Goal: Information Seeking & Learning: Check status

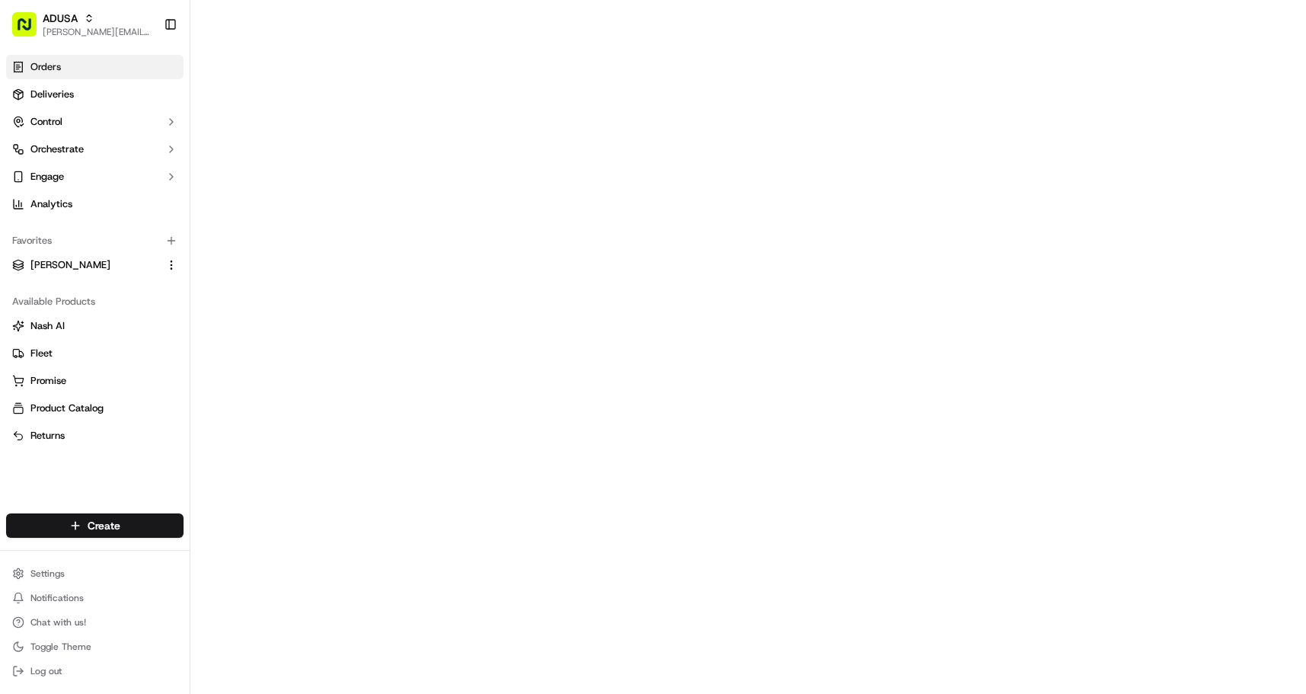
click at [26, 68] on link "Orders" at bounding box center [94, 67] width 177 height 24
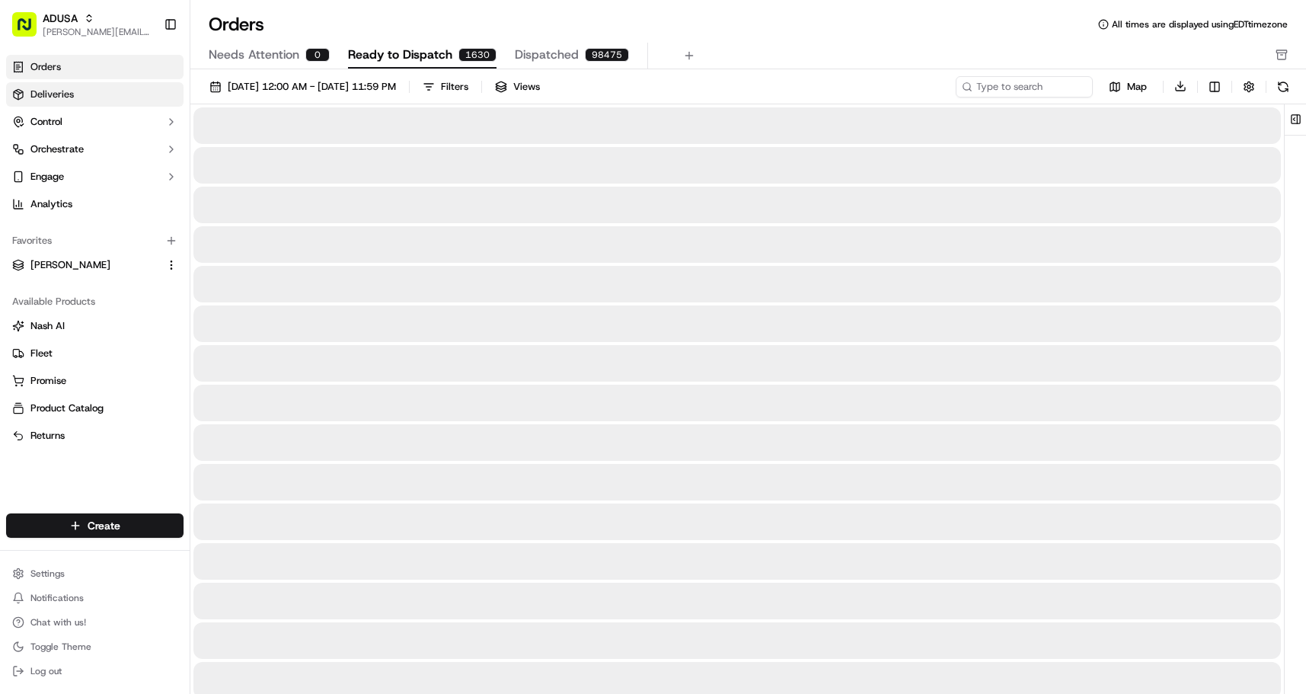
click at [55, 106] on link "Deliveries" at bounding box center [94, 94] width 177 height 24
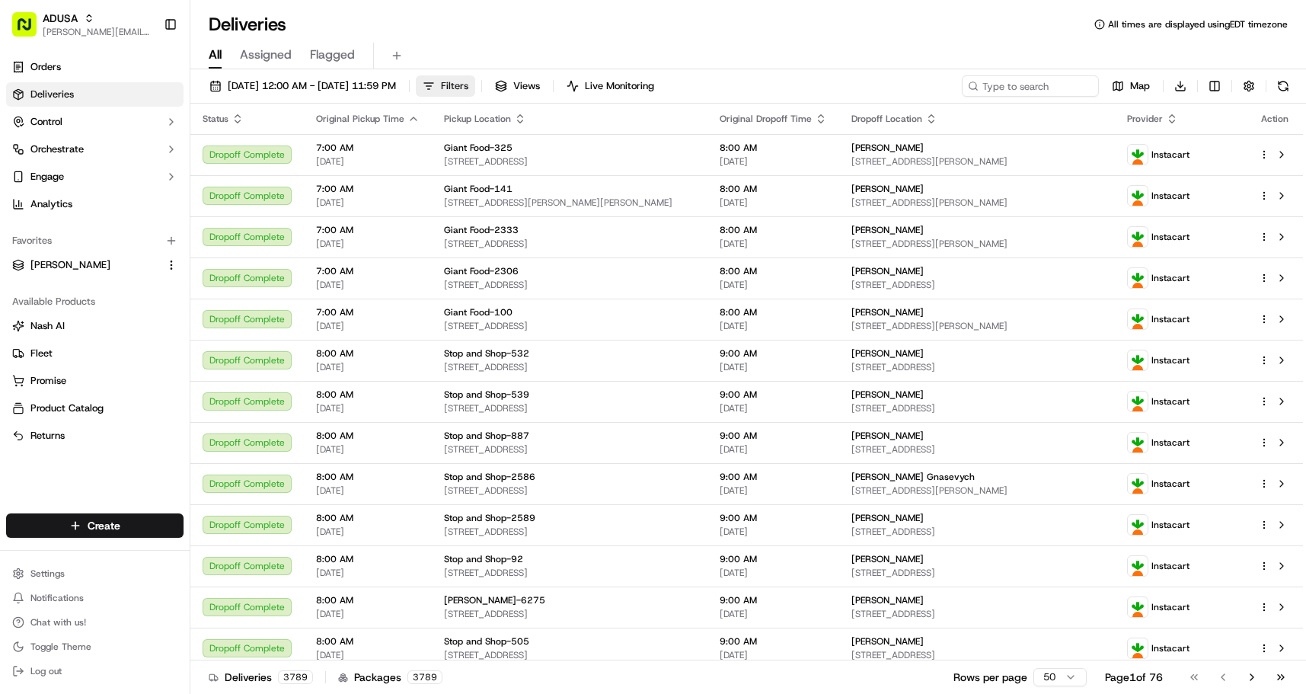
click at [468, 90] on span "Filters" at bounding box center [454, 86] width 27 height 14
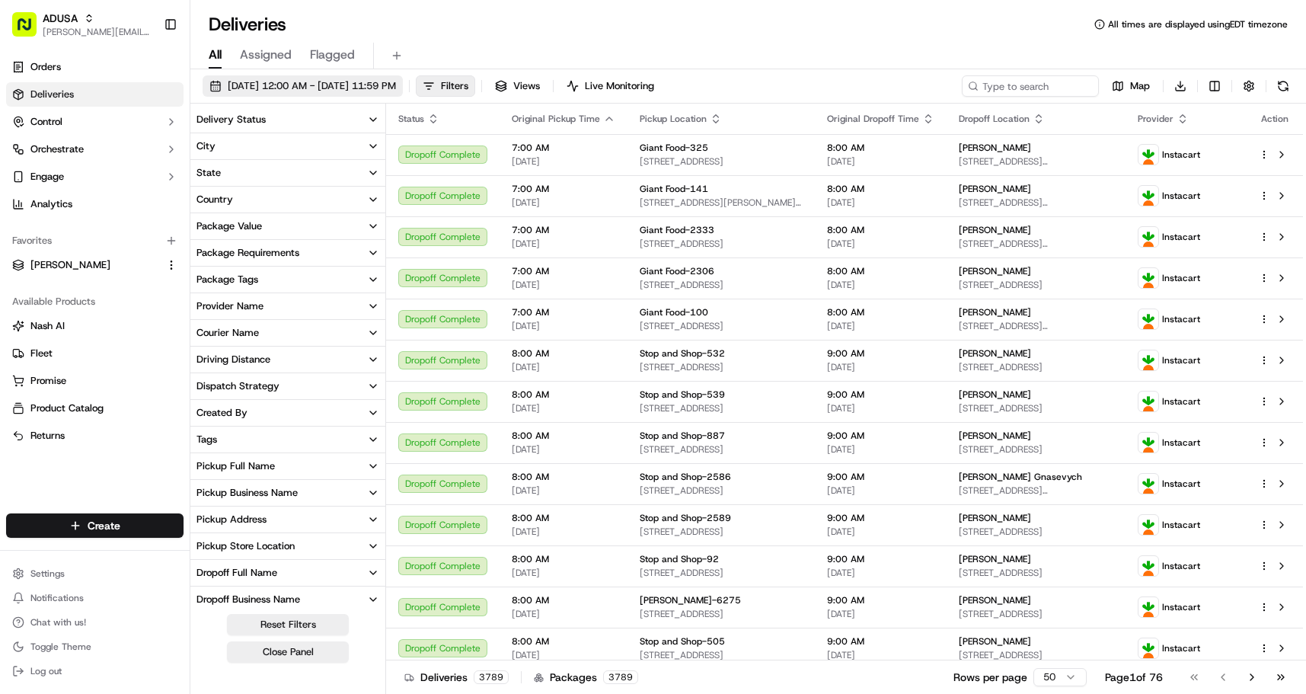
click at [341, 83] on span "09/16/2025 12:00 AM - 09/16/2025 11:59 PM" at bounding box center [312, 86] width 168 height 14
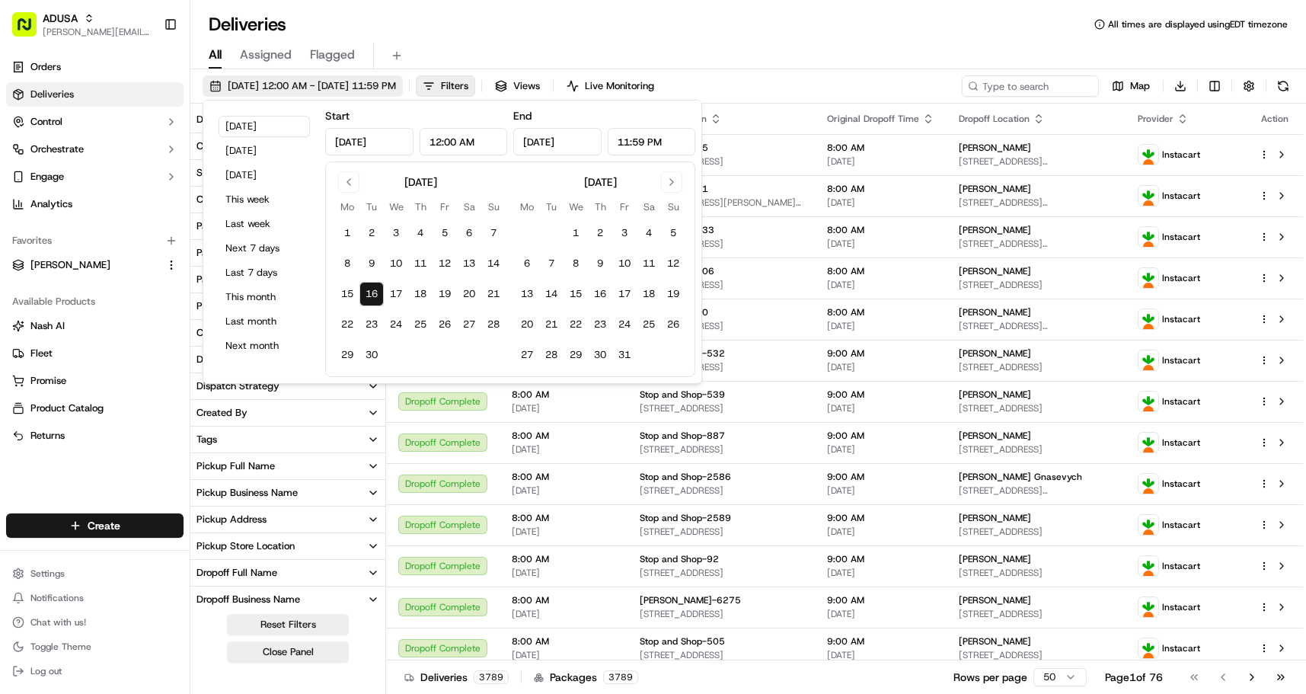
click at [337, 82] on span "09/16/2025 12:00 AM - 09/16/2025 11:59 PM" at bounding box center [312, 86] width 168 height 14
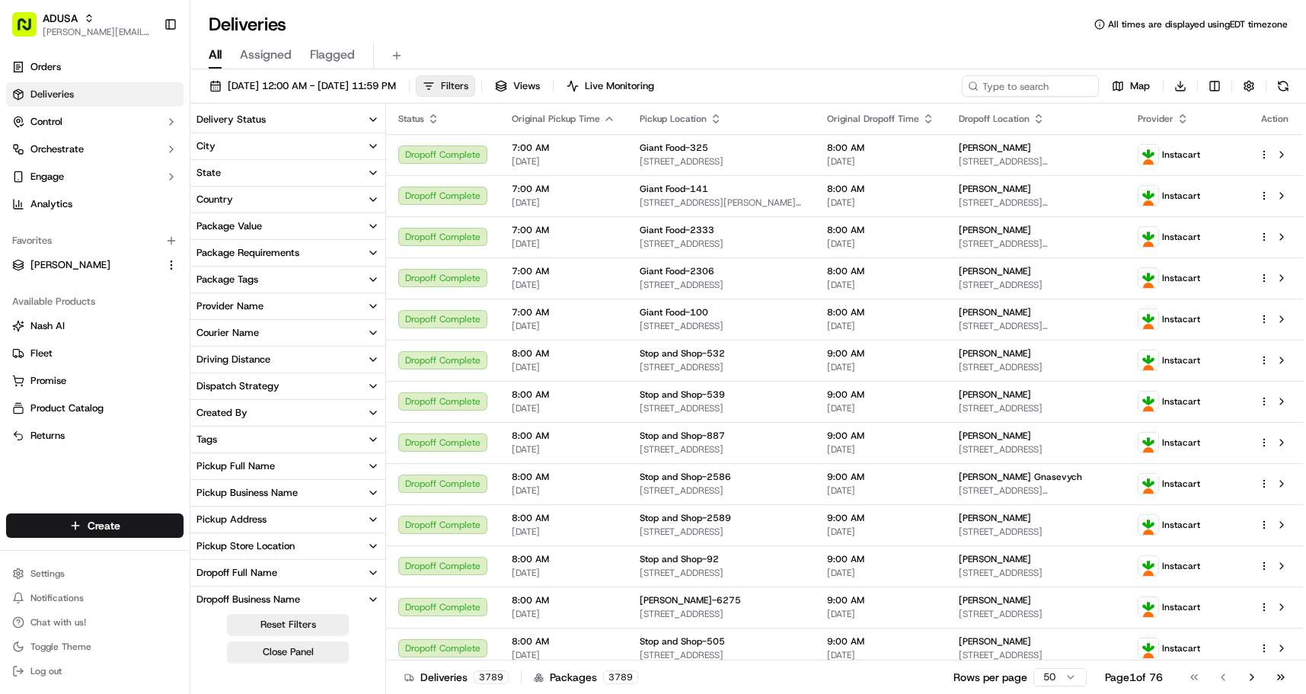
click at [475, 90] on button "Filters" at bounding box center [445, 85] width 59 height 21
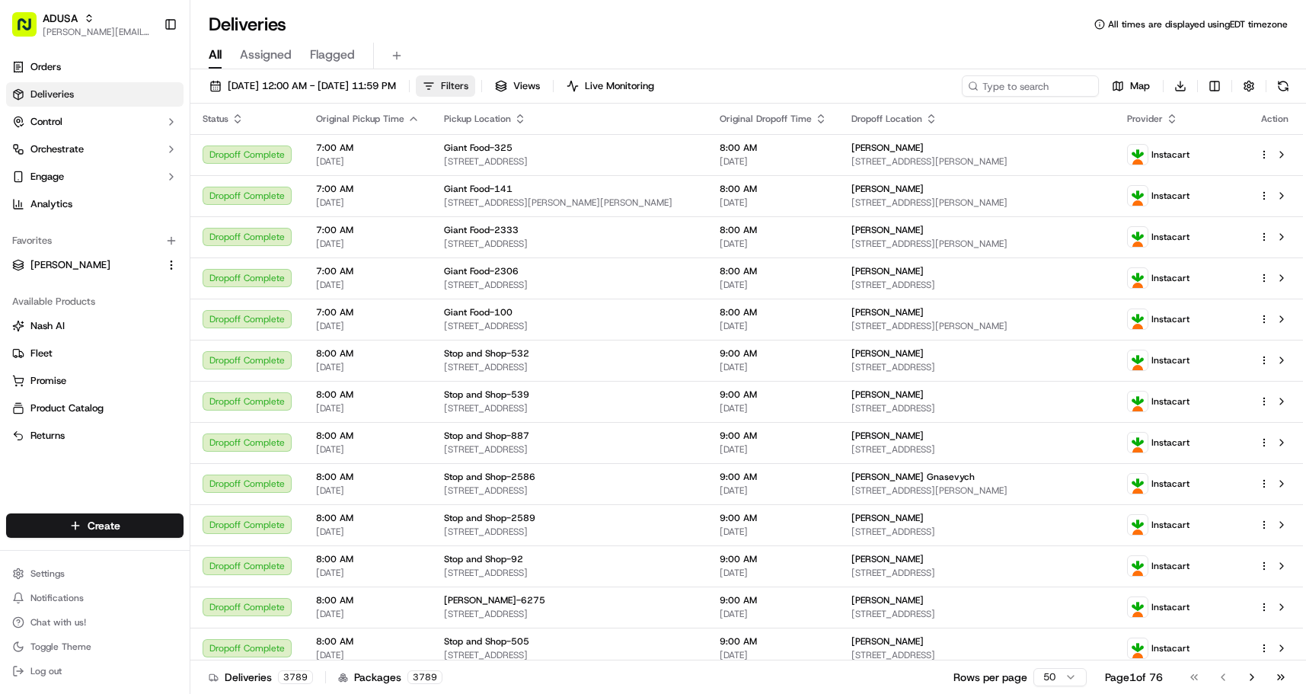
click at [468, 88] on span "Filters" at bounding box center [454, 86] width 27 height 14
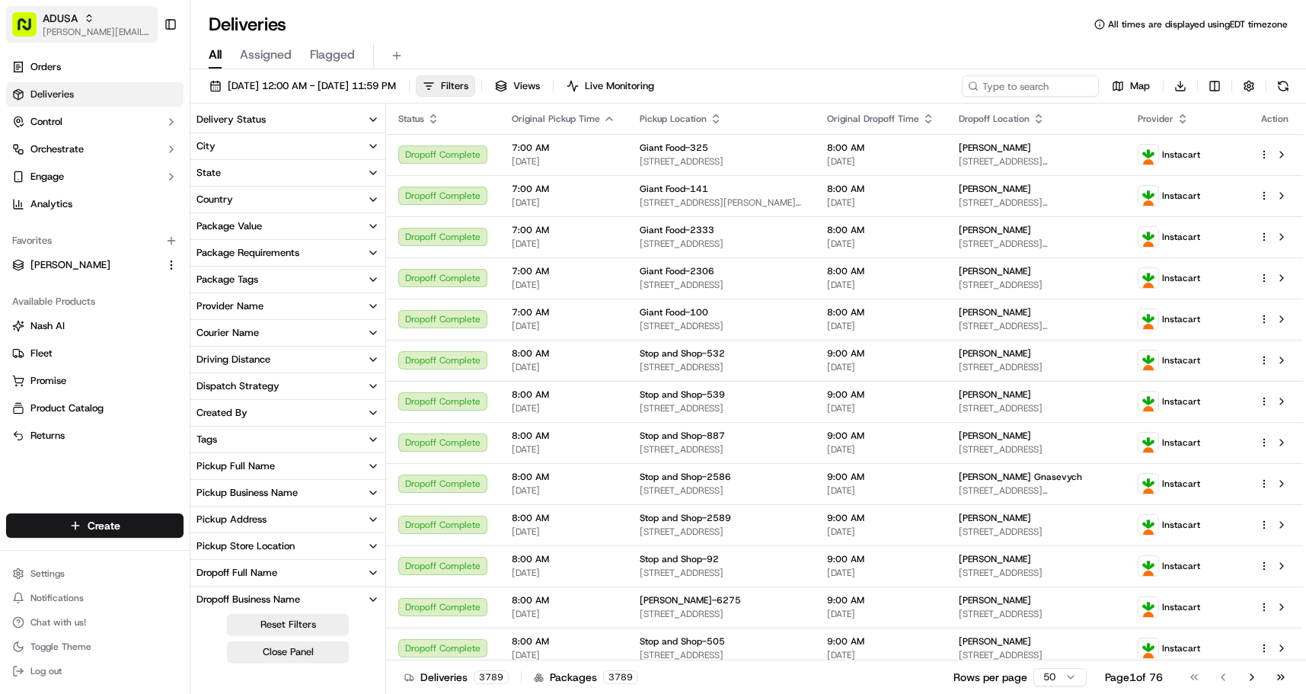
click at [85, 19] on icon "button" at bounding box center [89, 18] width 11 height 11
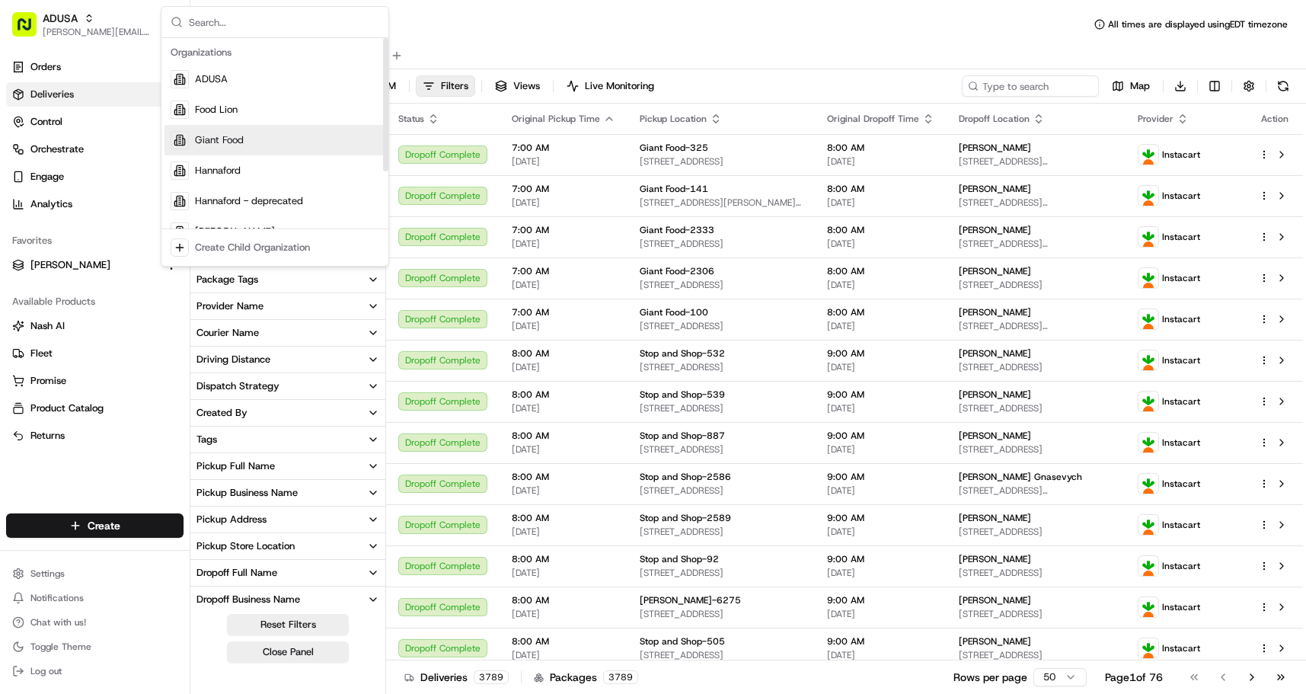
click at [226, 141] on span "Giant Food" at bounding box center [219, 140] width 49 height 14
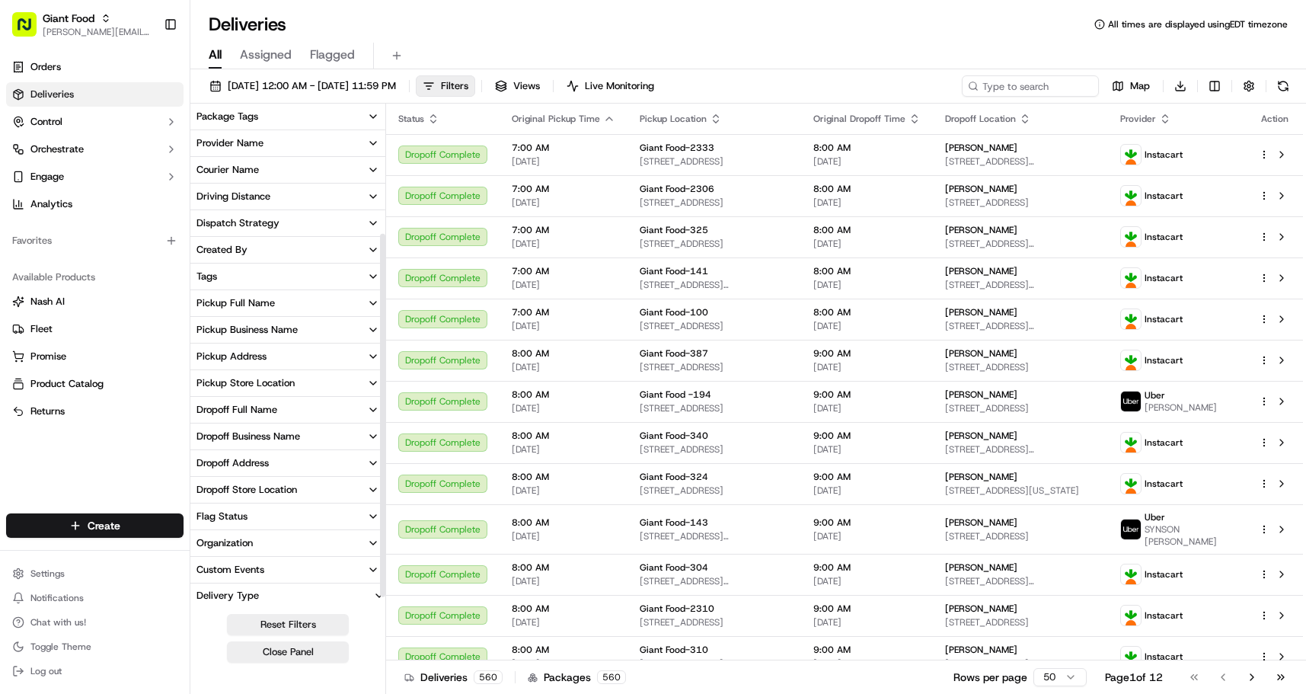
scroll to position [190, 0]
click at [267, 359] on div "Pickup Store Location" at bounding box center [246, 356] width 98 height 14
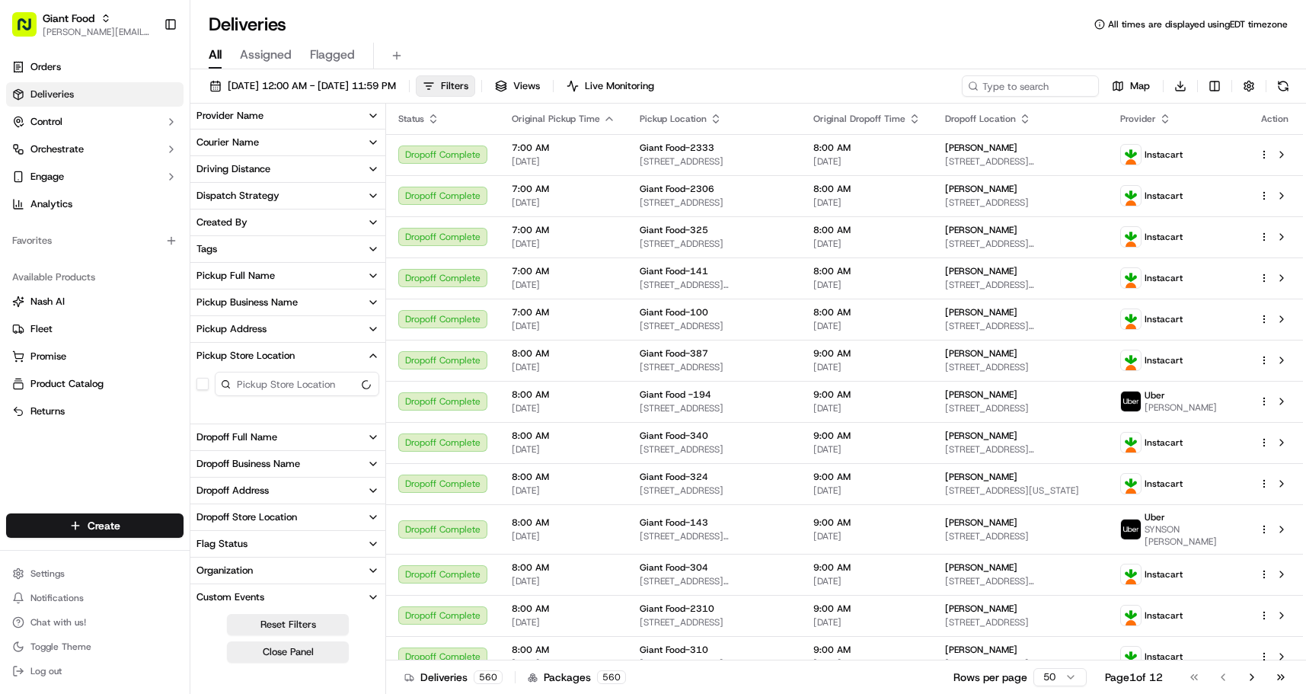
click at [261, 385] on input at bounding box center [297, 384] width 165 height 24
type input "353"
click at [203, 409] on button "Giant Food-353" at bounding box center [203, 410] width 12 height 12
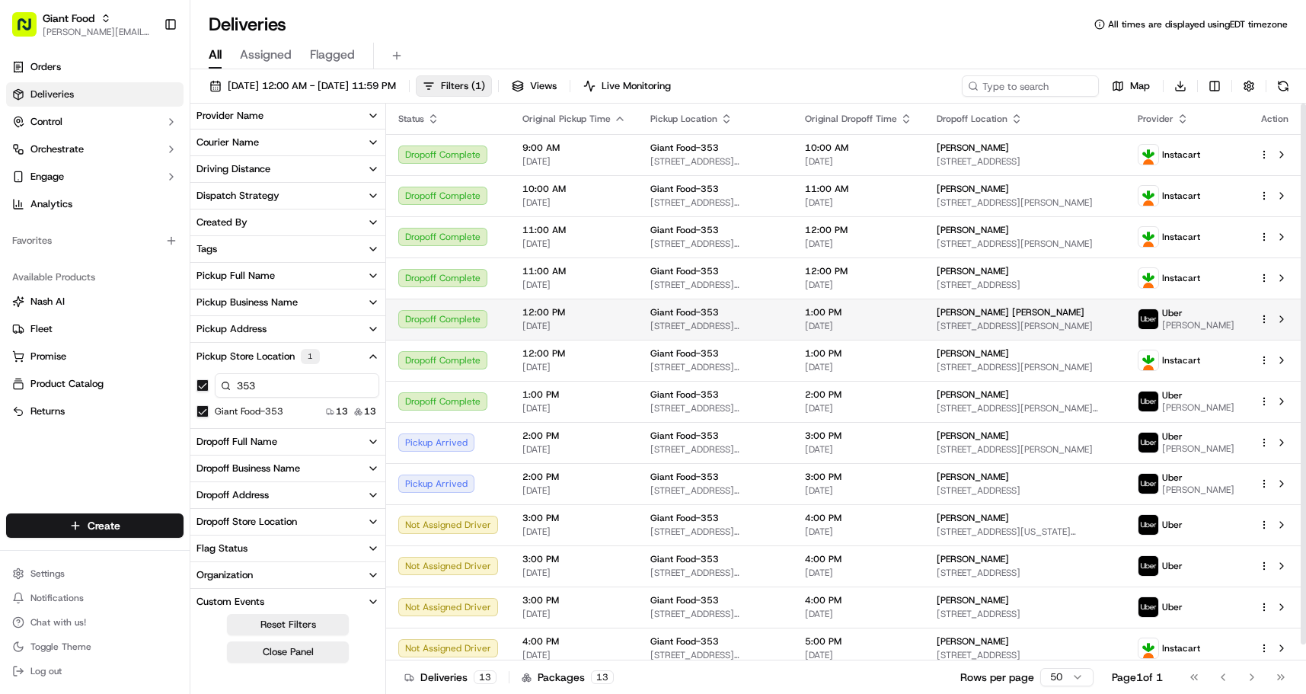
scroll to position [17, 0]
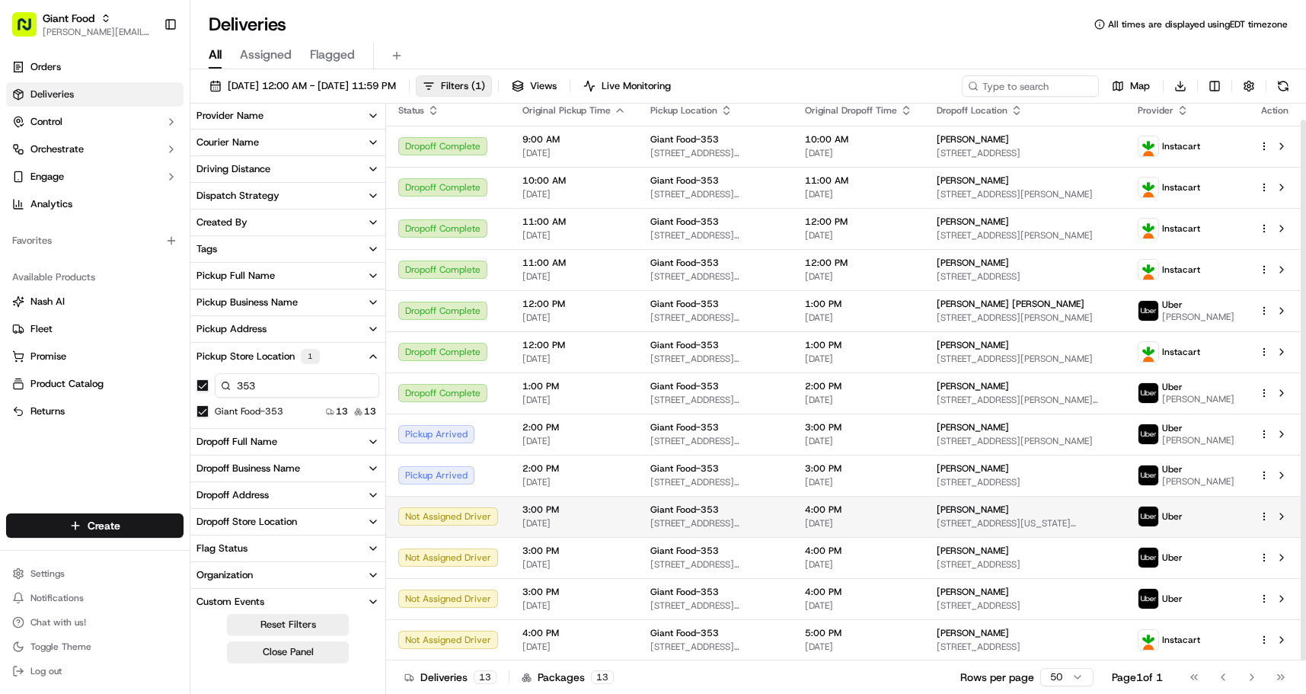
type button "on"
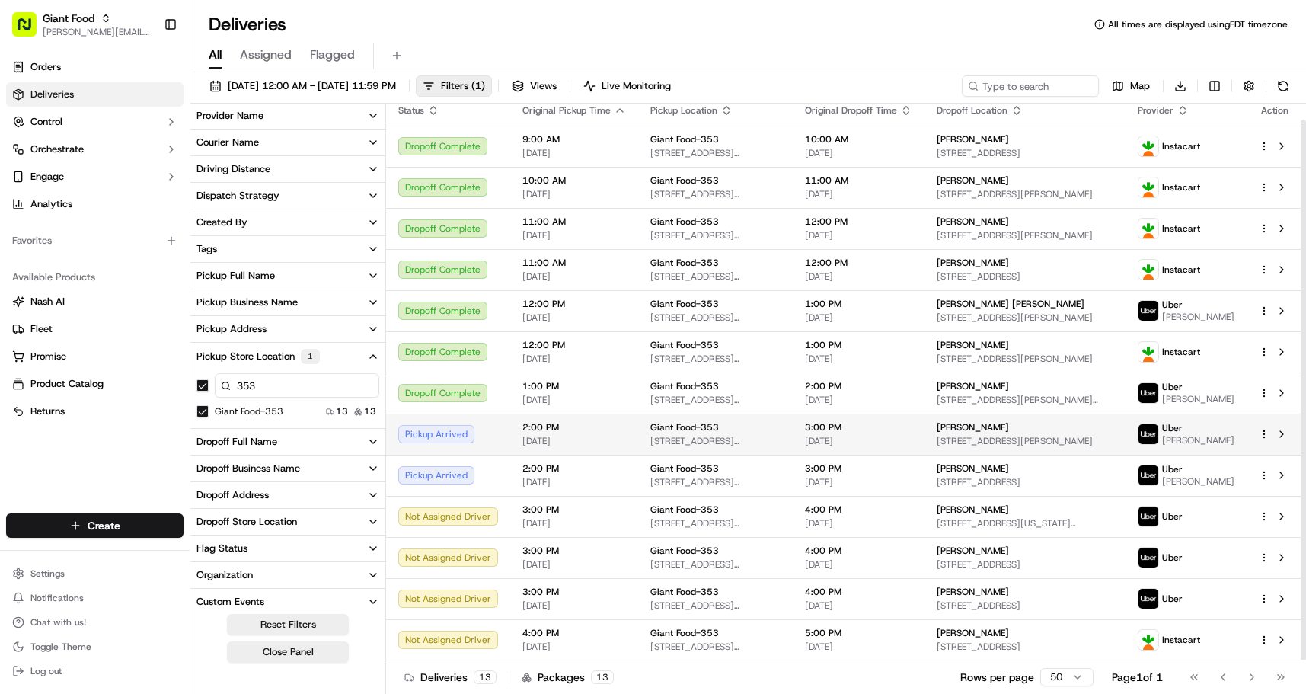
click at [1009, 430] on span "Barbara Sullivan" at bounding box center [973, 427] width 72 height 12
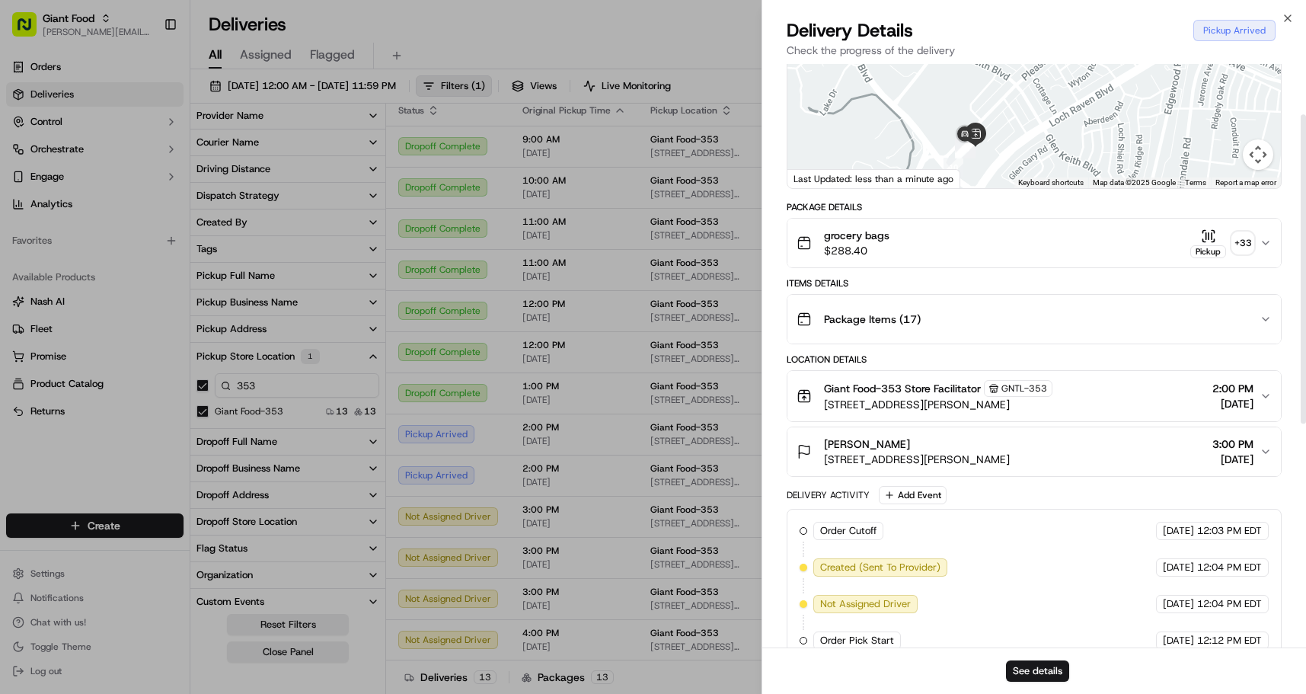
scroll to position [0, 0]
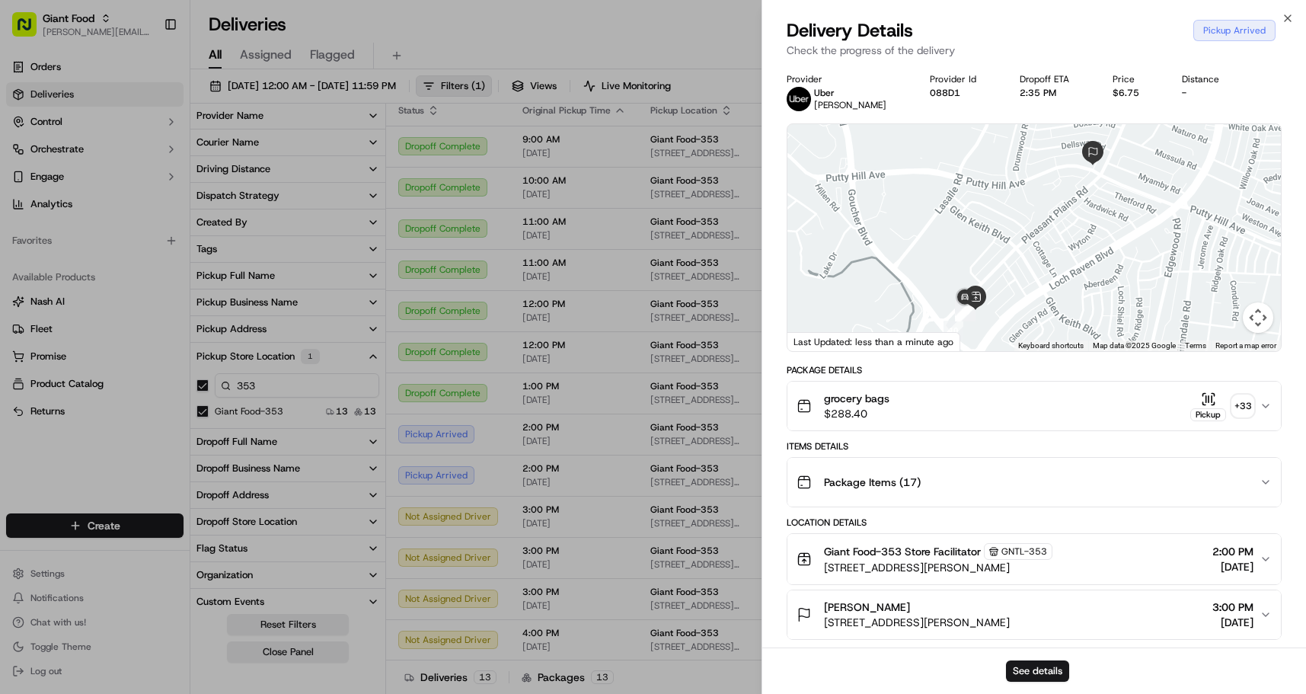
click at [1265, 403] on icon "button" at bounding box center [1266, 406] width 12 height 12
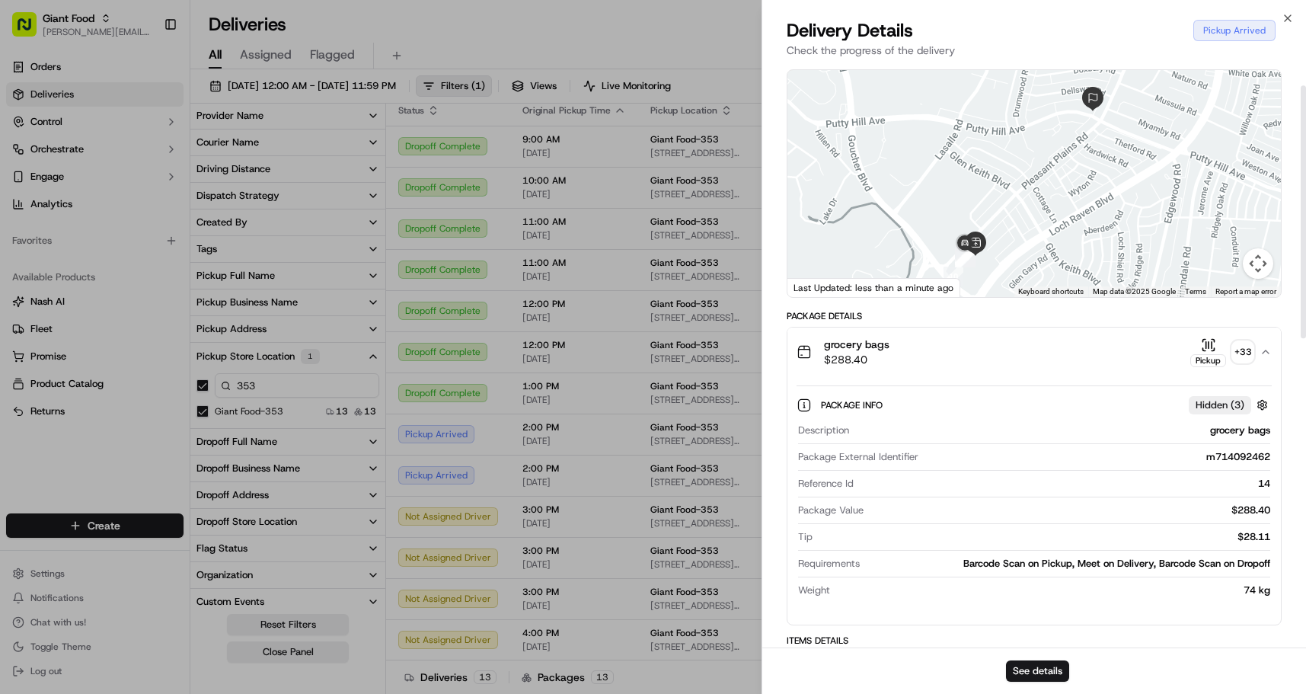
scroll to position [69, 0]
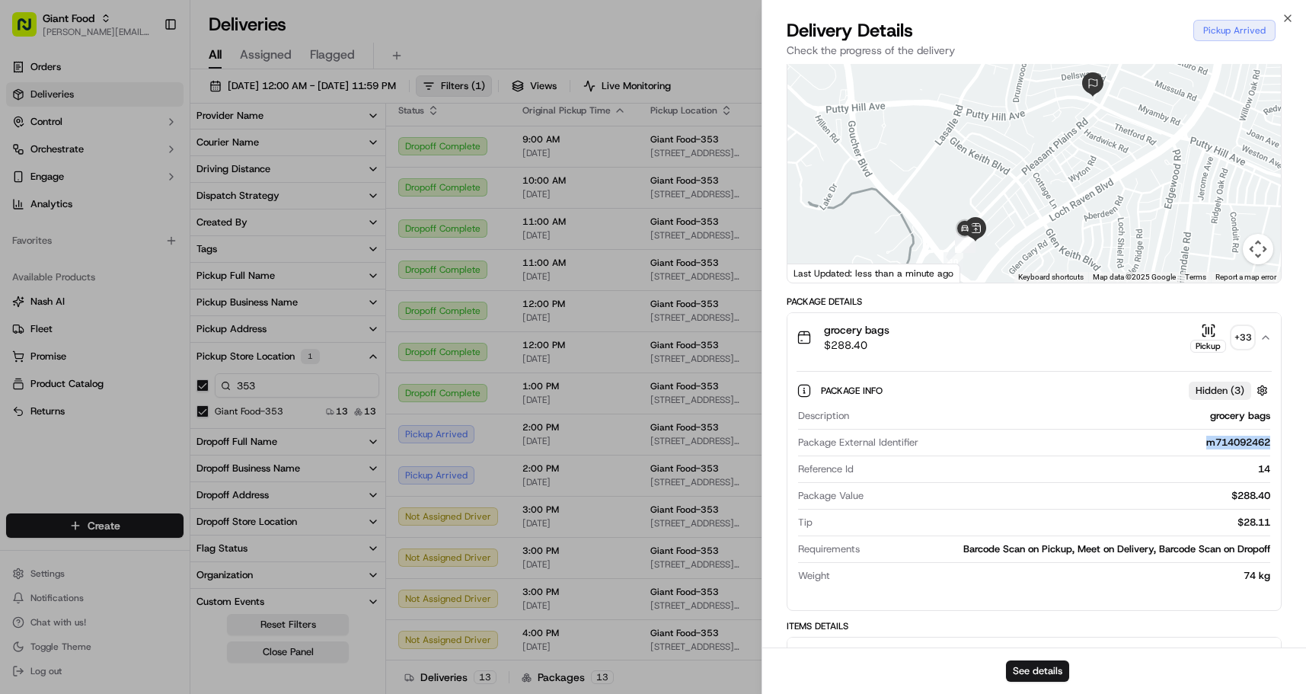
drag, startPoint x: 1270, startPoint y: 443, endPoint x: 1203, endPoint y: 444, distance: 67.0
click at [1203, 444] on div "m714092462" at bounding box center [1098, 443] width 346 height 14
copy div "m714092462"
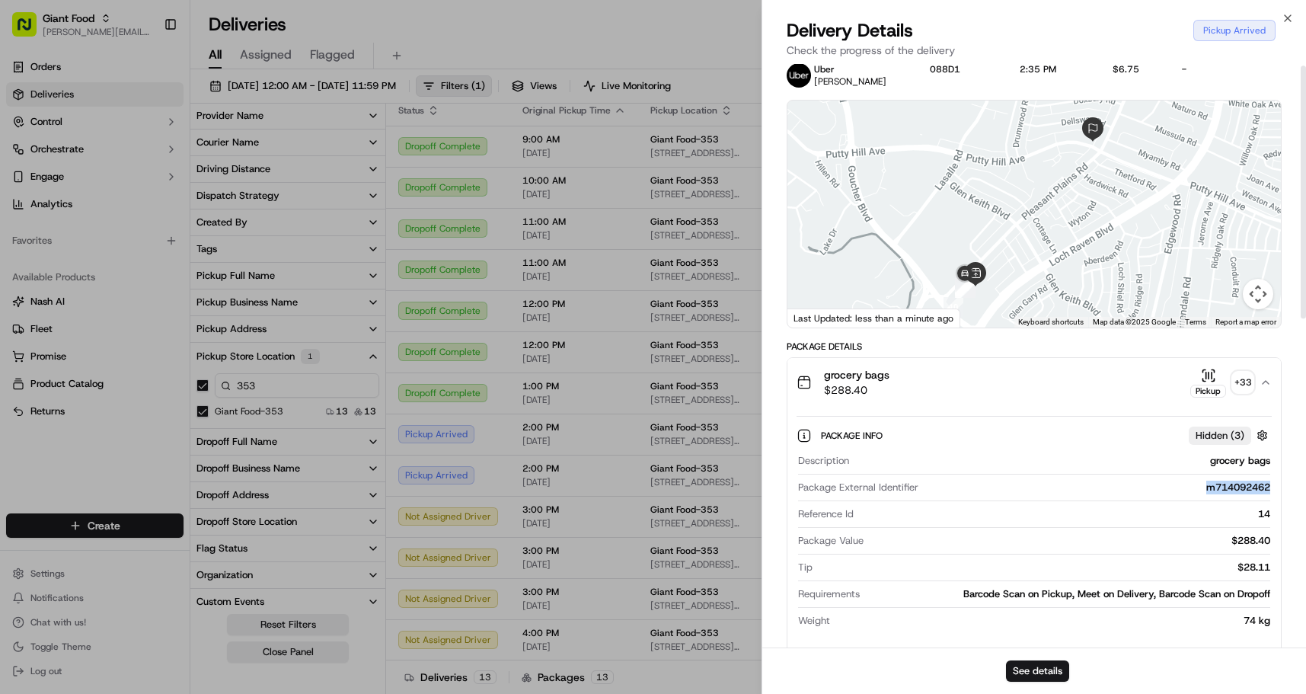
scroll to position [0, 0]
